Goal: Task Accomplishment & Management: Manage account settings

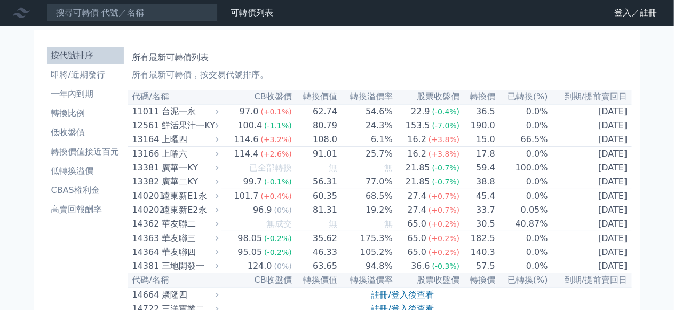
drag, startPoint x: 658, startPoint y: 15, endPoint x: 644, endPoint y: 21, distance: 14.4
click at [0, 0] on icon at bounding box center [0, 0] width 0 height 0
click at [0, 0] on link "登入／註冊" at bounding box center [0, 0] width 0 height 0
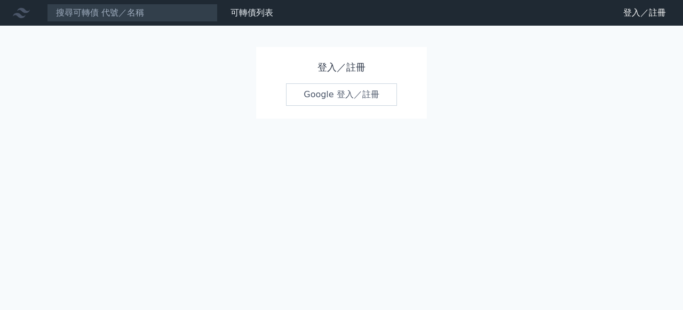
click at [363, 93] on link "Google 登入／註冊" at bounding box center [341, 94] width 111 height 22
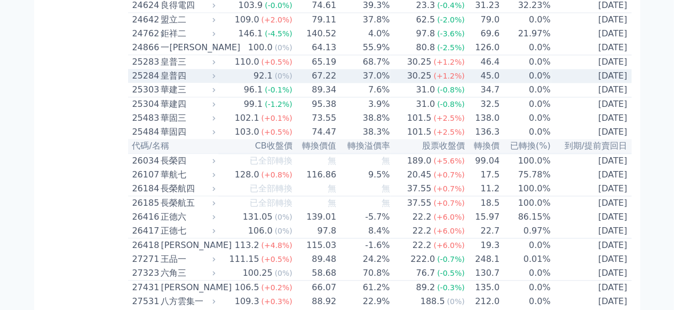
scroll to position [996, 0]
